Goal: Obtain resource: Download file/media

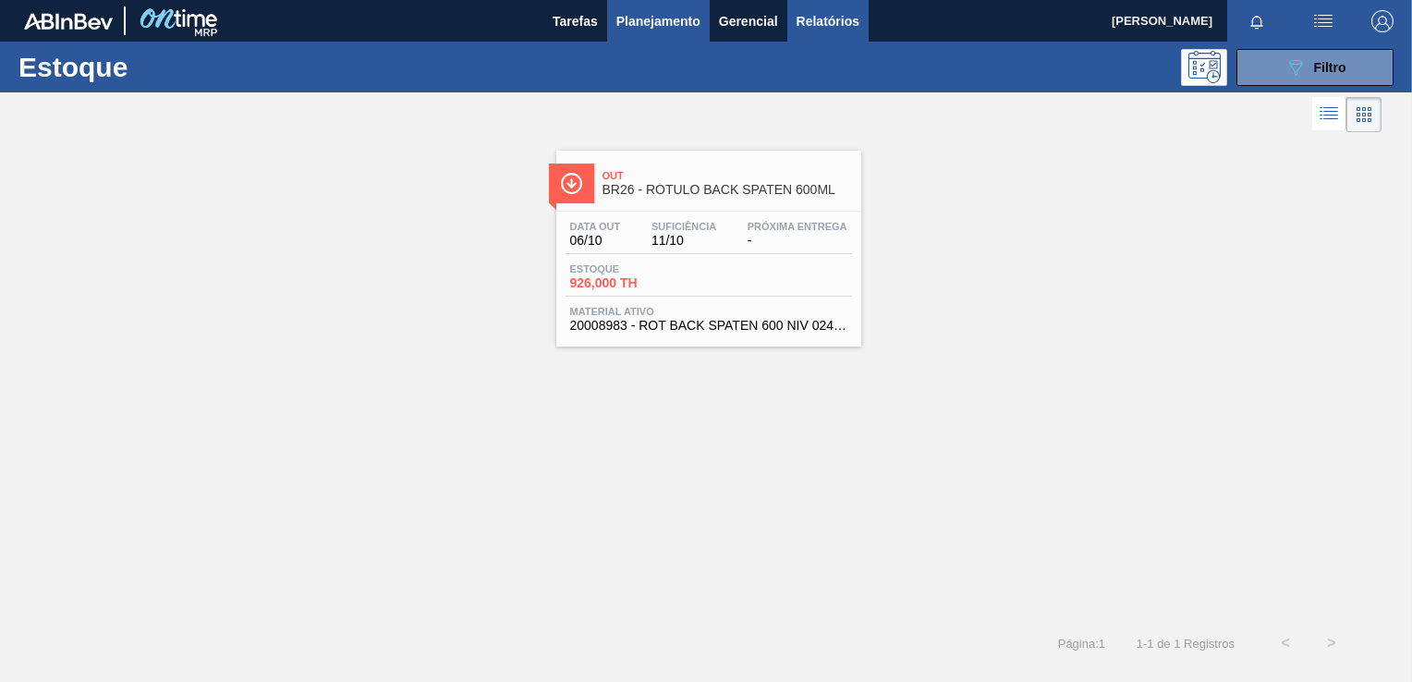
drag, startPoint x: 846, startPoint y: 22, endPoint x: 835, endPoint y: 34, distance: 16.3
click at [846, 22] on span "Relatórios" at bounding box center [828, 21] width 63 height 22
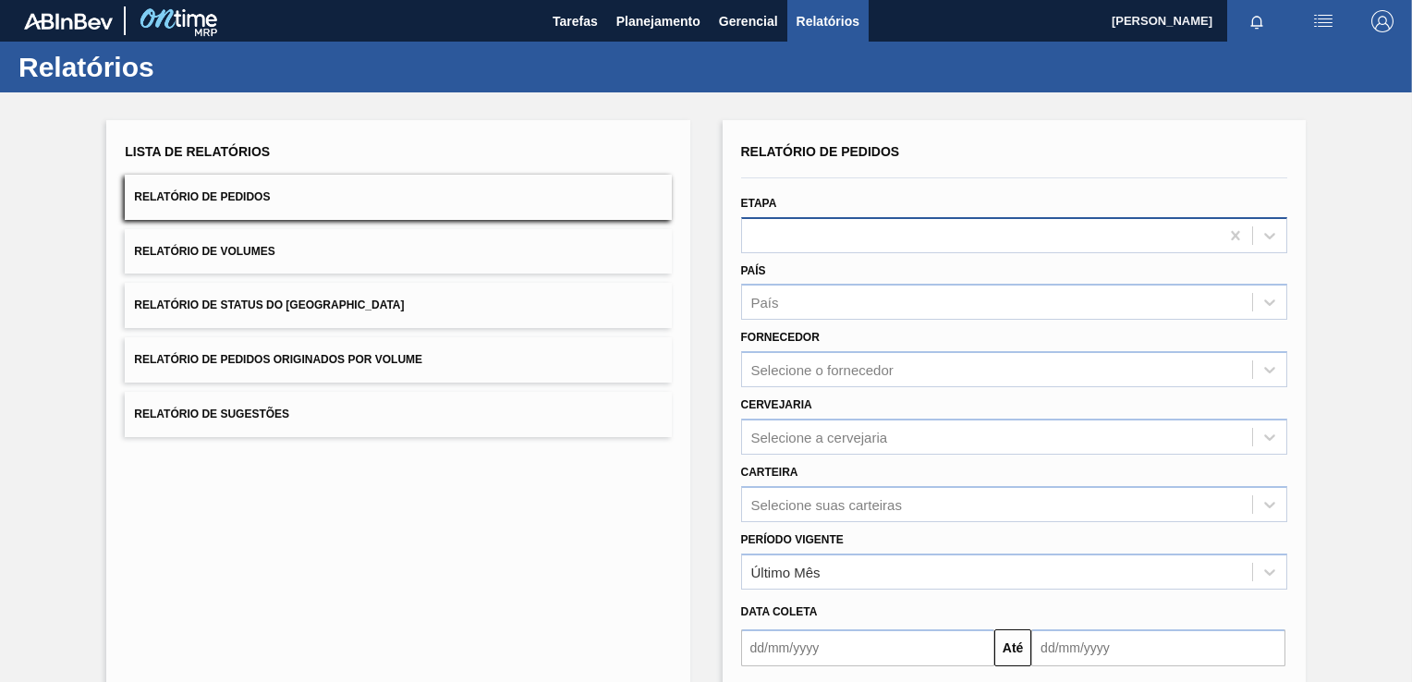
click at [821, 233] on div at bounding box center [980, 235] width 477 height 27
click at [468, 220] on div "Lista de Relatórios Relatório de Pedidos Relatório de Volumes Relatório de Stat…" at bounding box center [398, 288] width 546 height 298
click at [467, 204] on button "Relatório de Pedidos" at bounding box center [398, 197] width 546 height 45
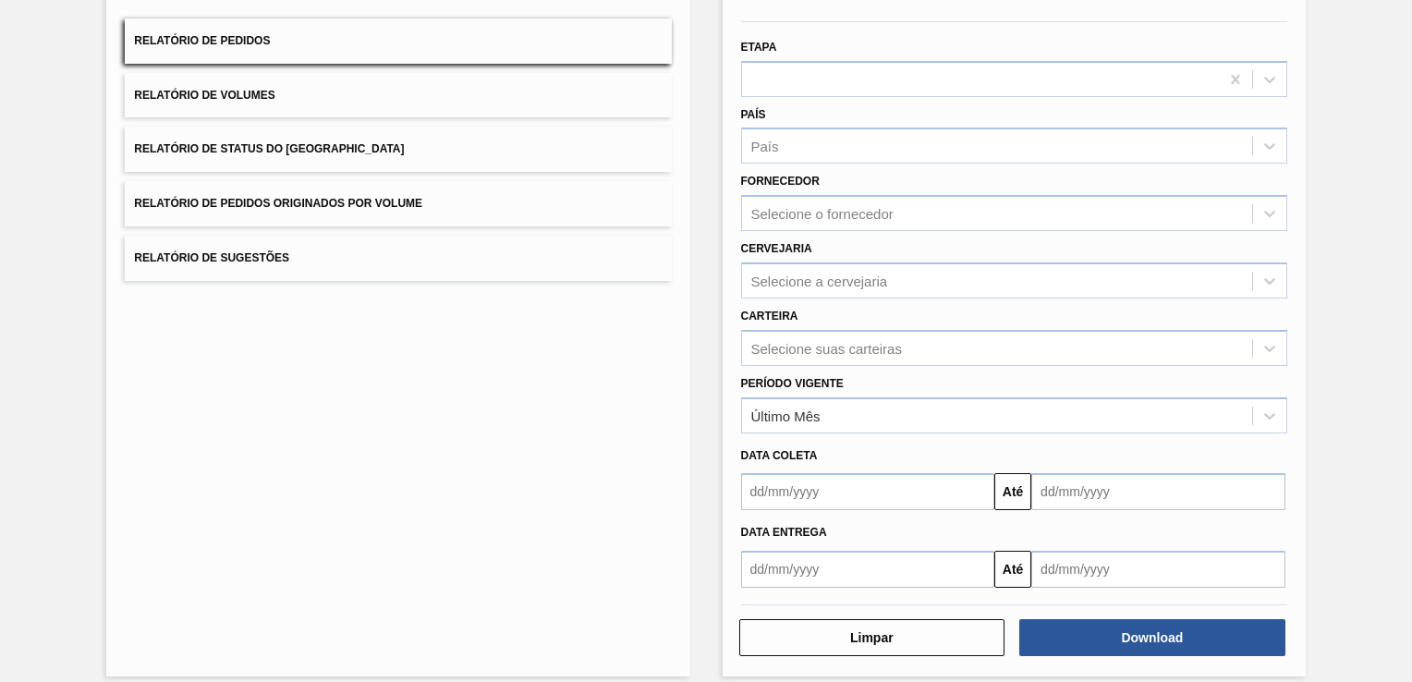
scroll to position [170, 0]
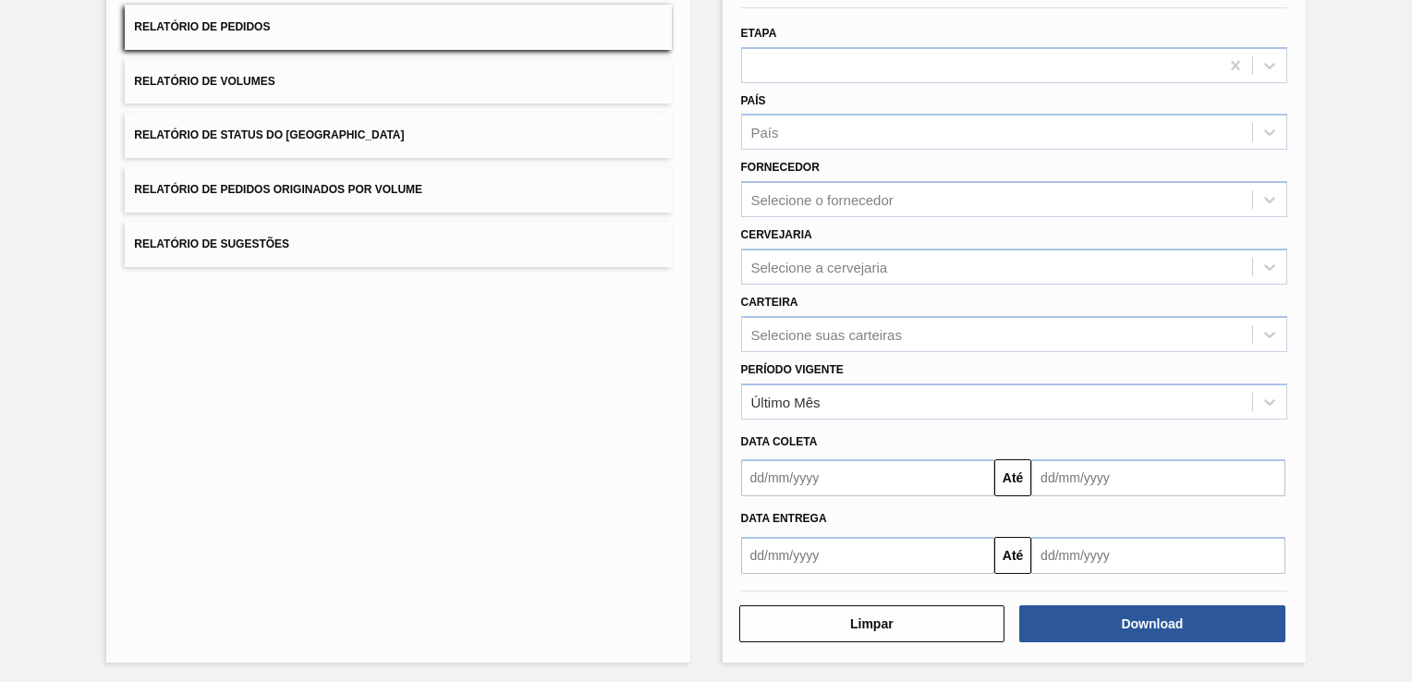
click at [1102, 483] on input "text" at bounding box center [1158, 477] width 254 height 37
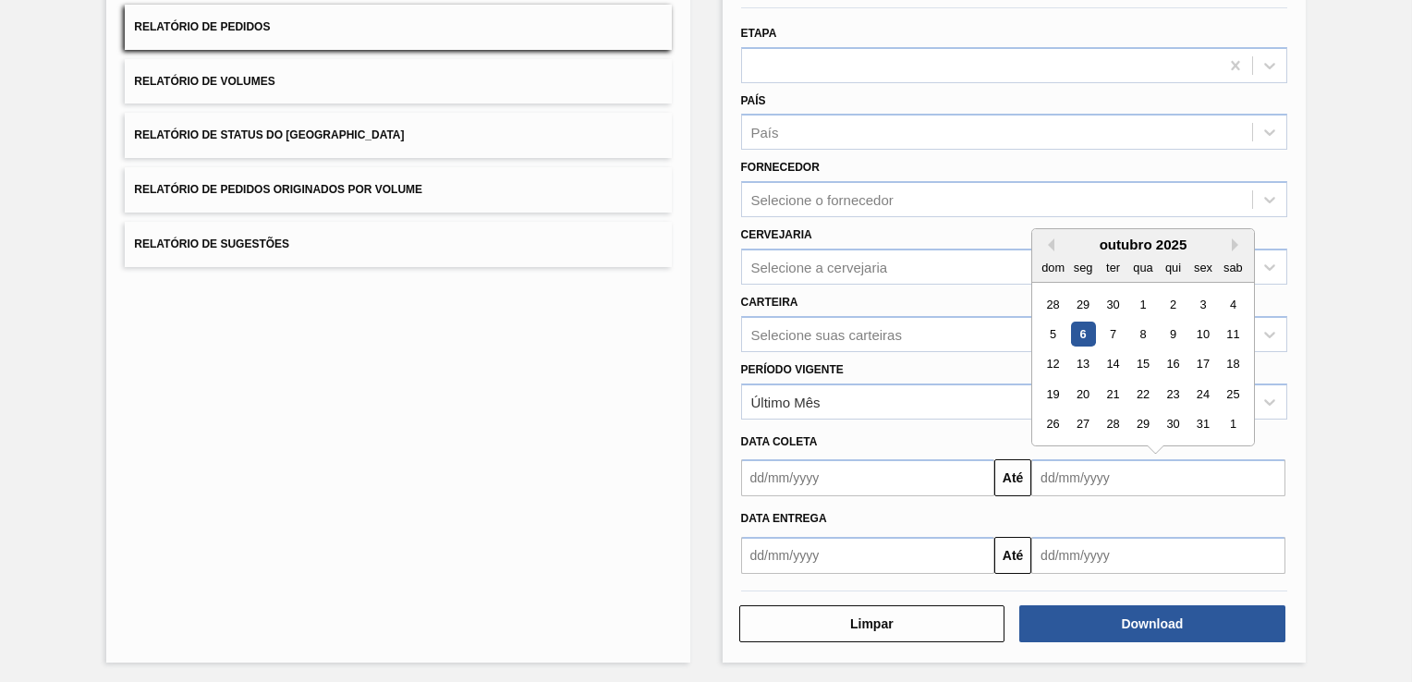
click at [1087, 548] on input "text" at bounding box center [1158, 555] width 254 height 37
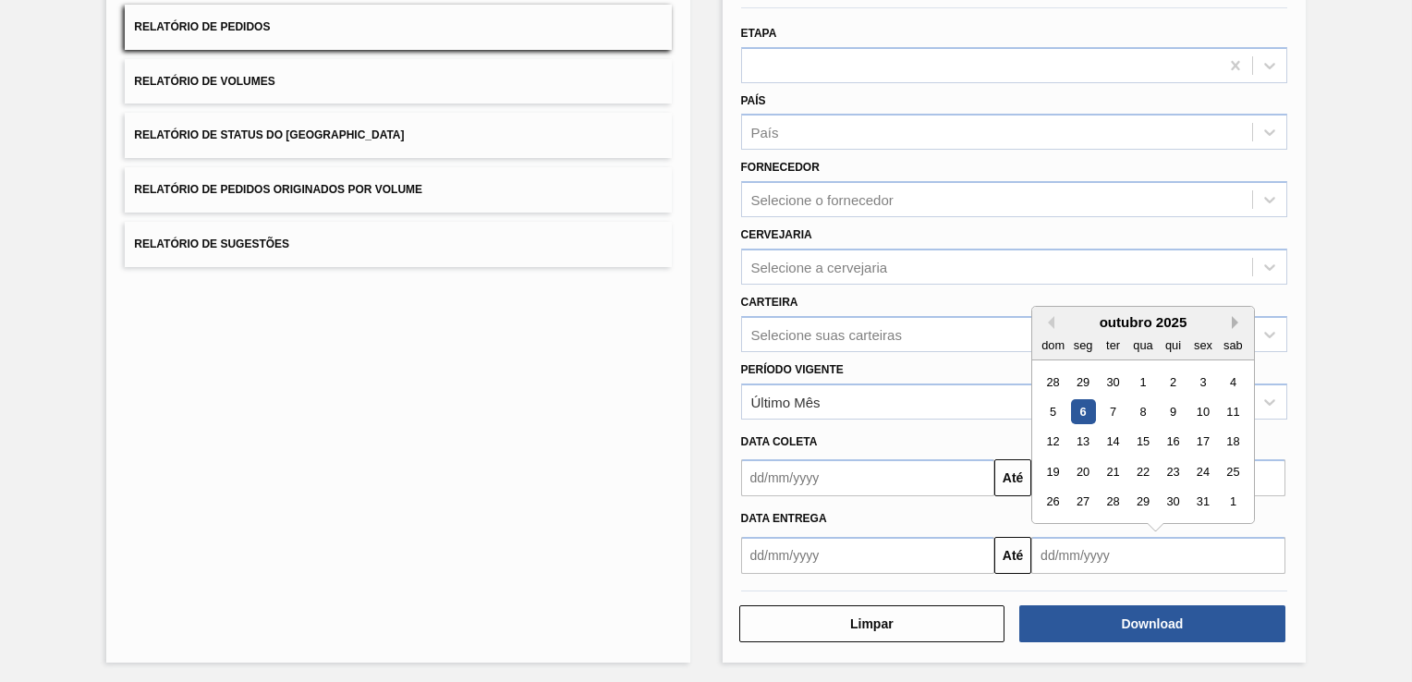
click at [1234, 317] on button "Next Month" at bounding box center [1238, 322] width 13 height 13
click at [1226, 440] on div "15" at bounding box center [1233, 442] width 25 height 25
type input "[DATE]"
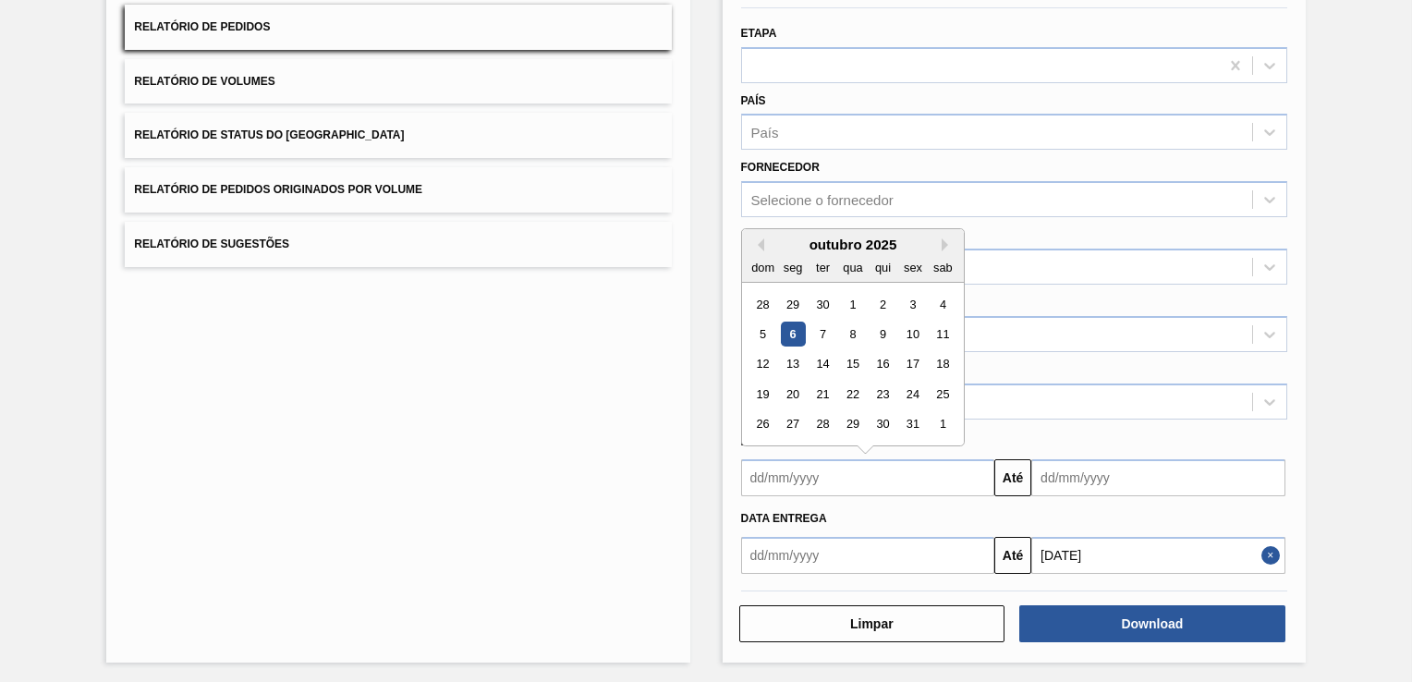
click at [883, 475] on input "text" at bounding box center [868, 477] width 254 height 37
drag, startPoint x: 849, startPoint y: 298, endPoint x: 969, endPoint y: 450, distance: 193.4
click at [850, 298] on div "1" at bounding box center [852, 304] width 25 height 25
type input "[DATE]"
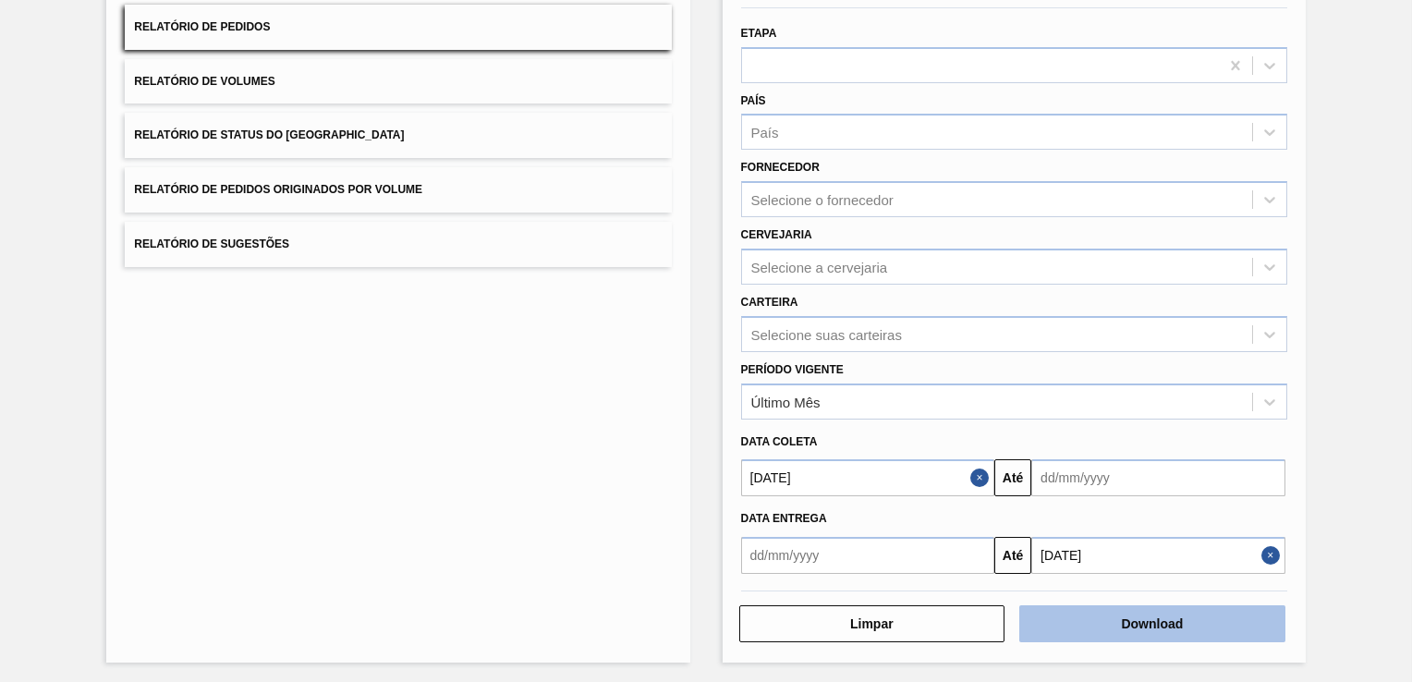
click at [1145, 614] on button "Download" at bounding box center [1152, 623] width 266 height 37
